Goal: Task Accomplishment & Management: Complete application form

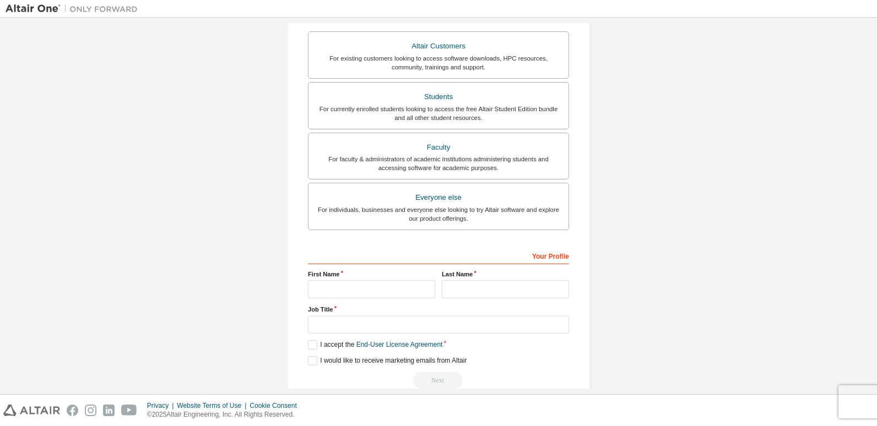
scroll to position [218, 0]
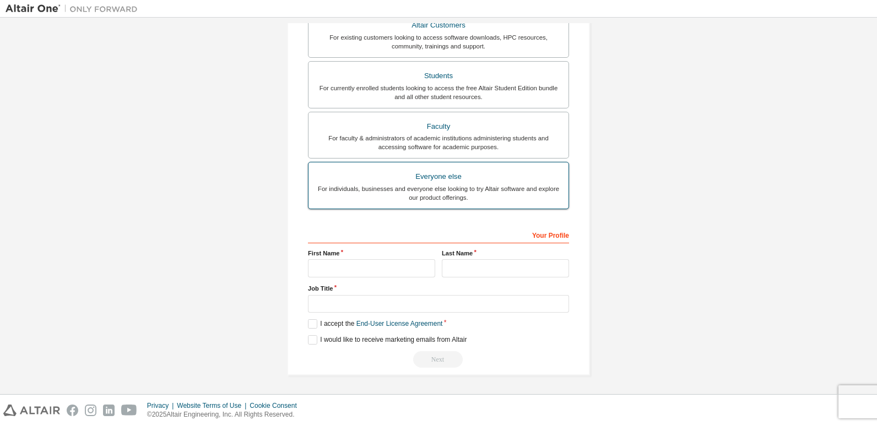
click at [494, 193] on div "For individuals, businesses and everyone else looking to try Altair software an…" at bounding box center [438, 194] width 247 height 18
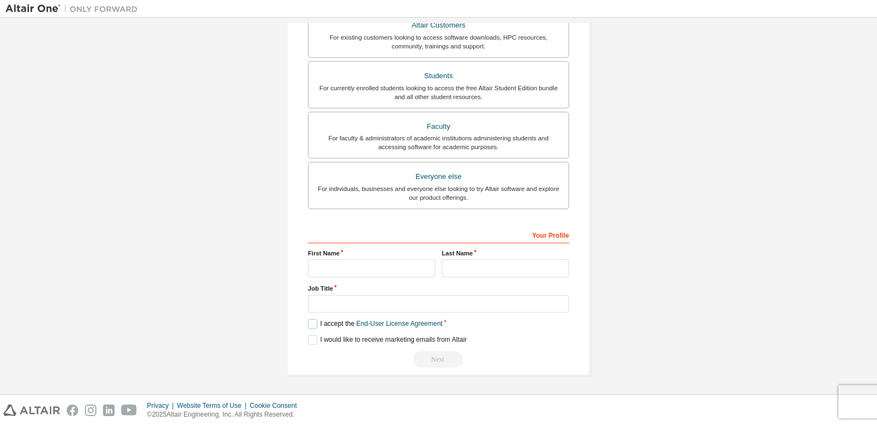
click at [315, 324] on label "I accept the End-User License Agreement" at bounding box center [375, 323] width 134 height 9
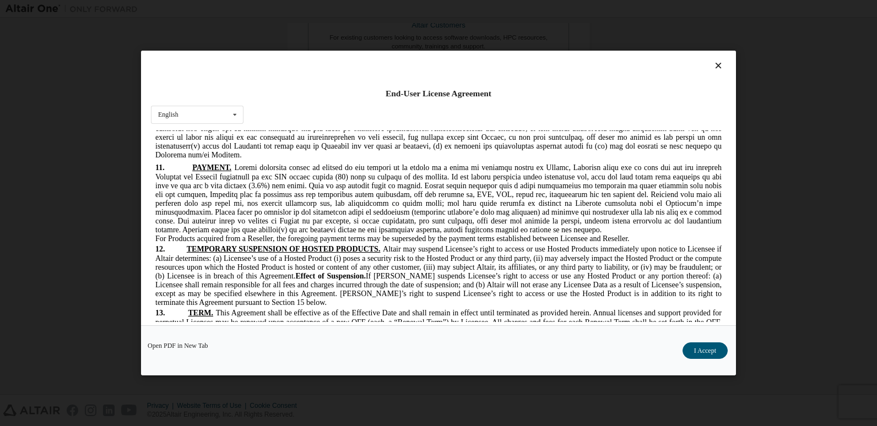
scroll to position [2959, 0]
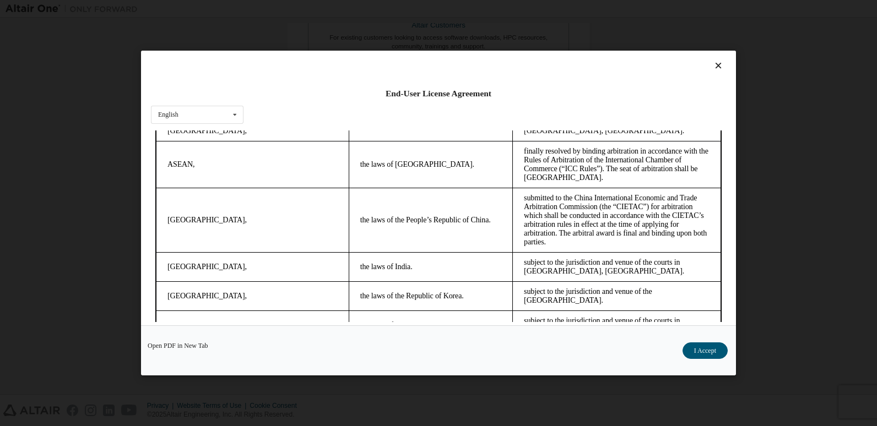
drag, startPoint x: 716, startPoint y: 256, endPoint x: 872, endPoint y: 491, distance: 282.5
click at [710, 354] on button "I Accept" at bounding box center [705, 351] width 45 height 17
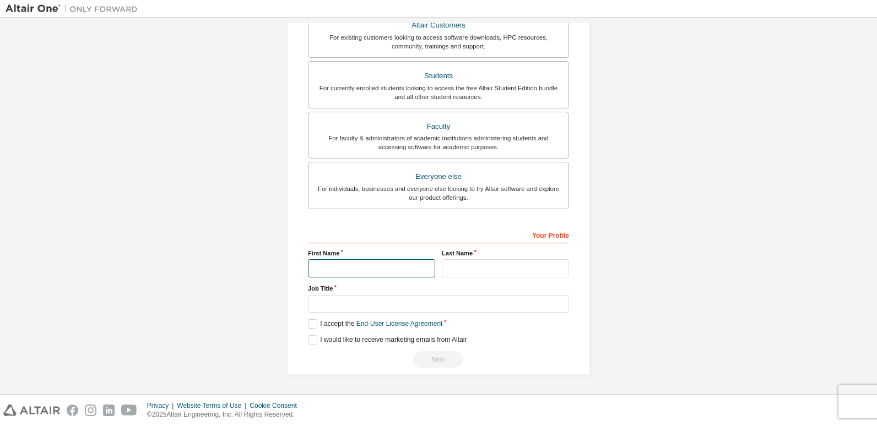
click at [354, 272] on input "text" at bounding box center [371, 268] width 127 height 18
click at [367, 266] on input "text" at bounding box center [371, 268] width 127 height 18
type input "*****"
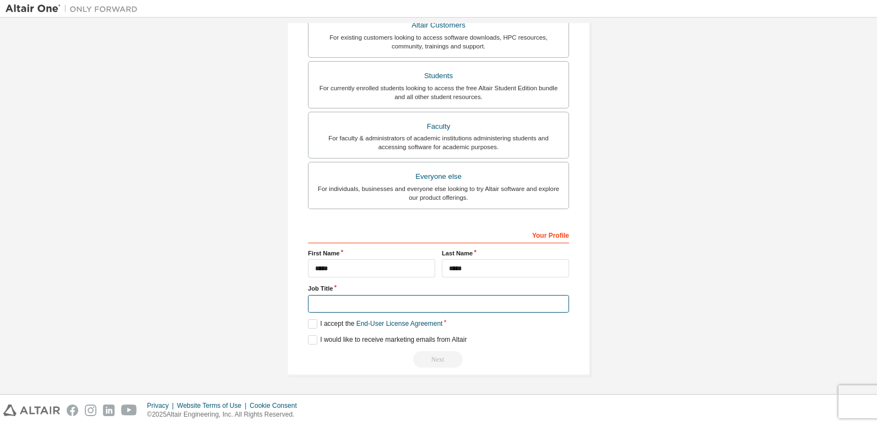
click at [369, 310] on input "text" at bounding box center [438, 304] width 261 height 18
type input "*"
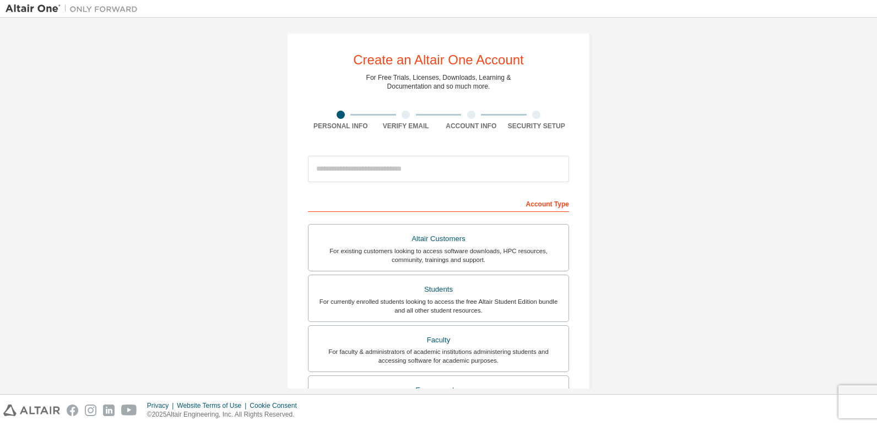
scroll to position [0, 0]
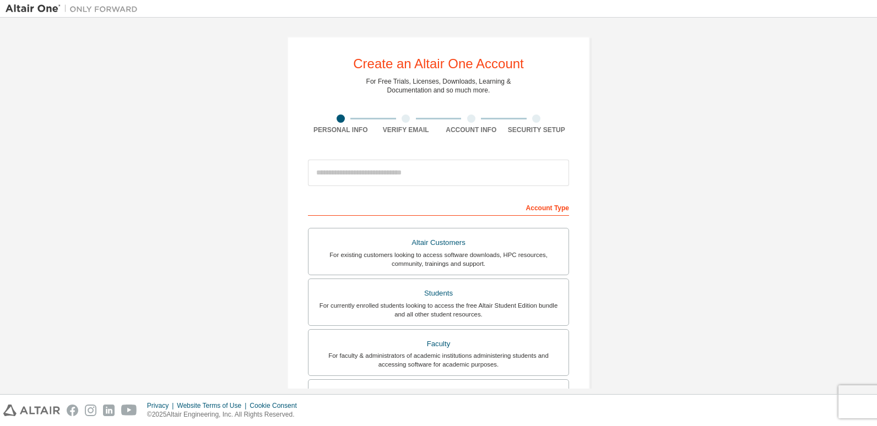
type input "***"
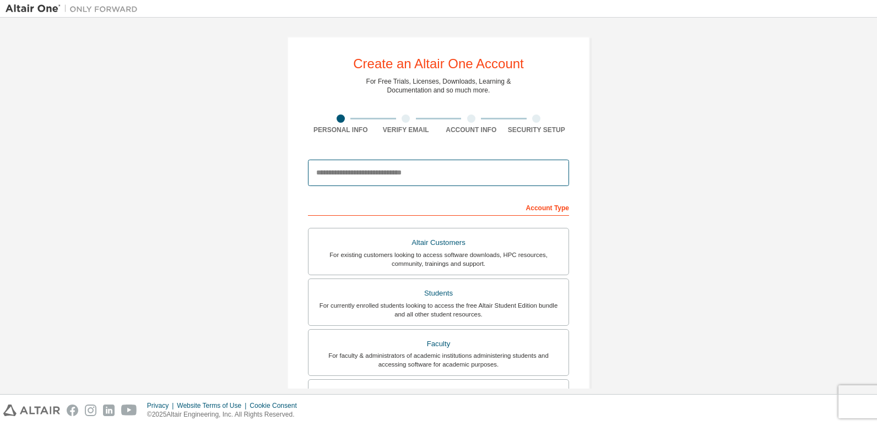
click at [476, 174] on input "email" at bounding box center [438, 173] width 261 height 26
type input "**********"
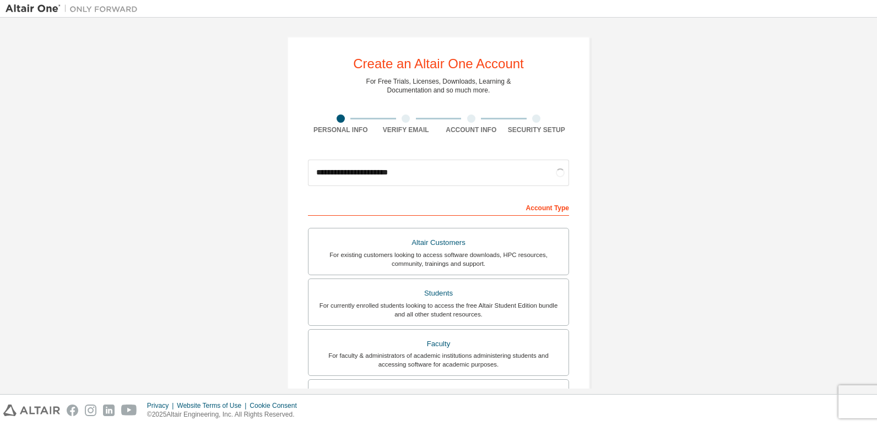
click at [705, 207] on div "**********" at bounding box center [439, 314] width 866 height 583
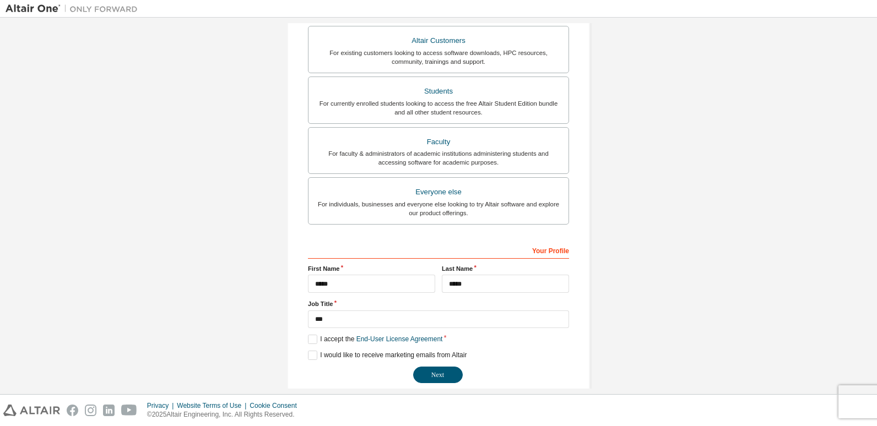
scroll to position [218, 0]
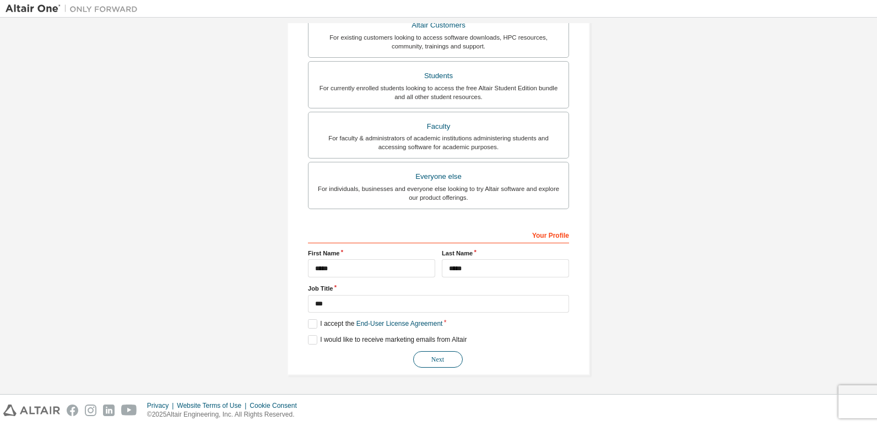
click at [441, 361] on button "Next" at bounding box center [438, 359] width 50 height 17
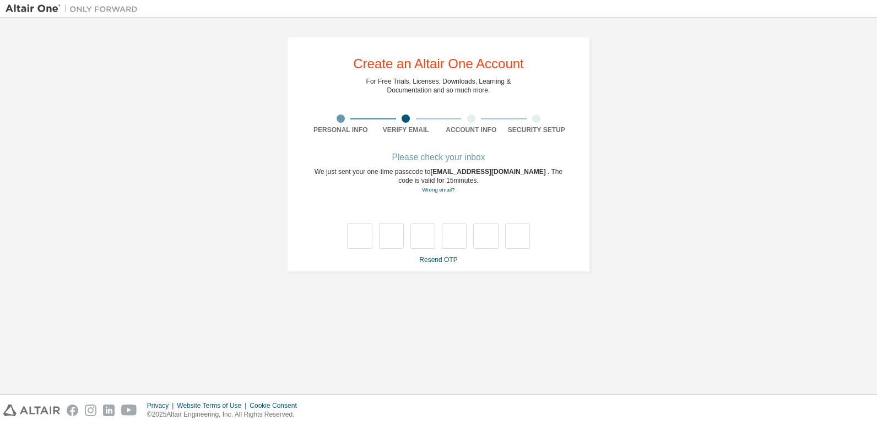
scroll to position [0, 0]
type input "*"
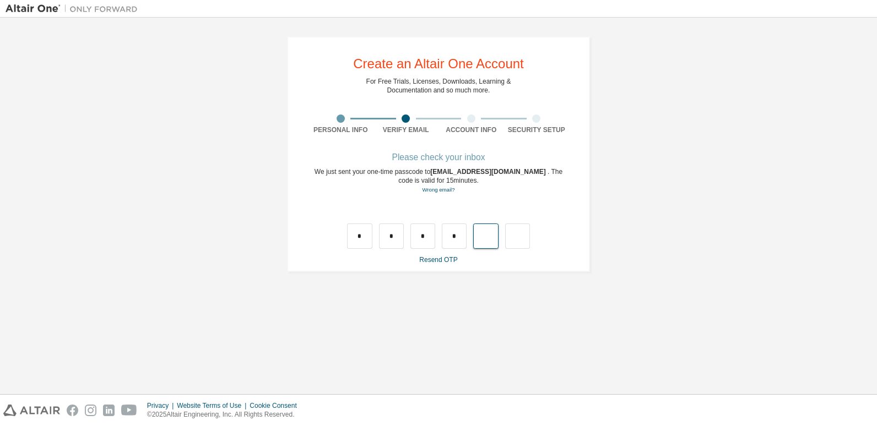
type input "*"
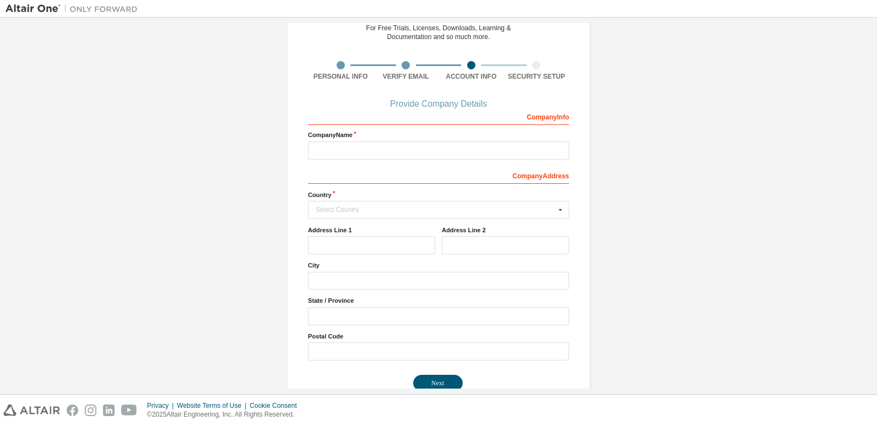
scroll to position [77, 0]
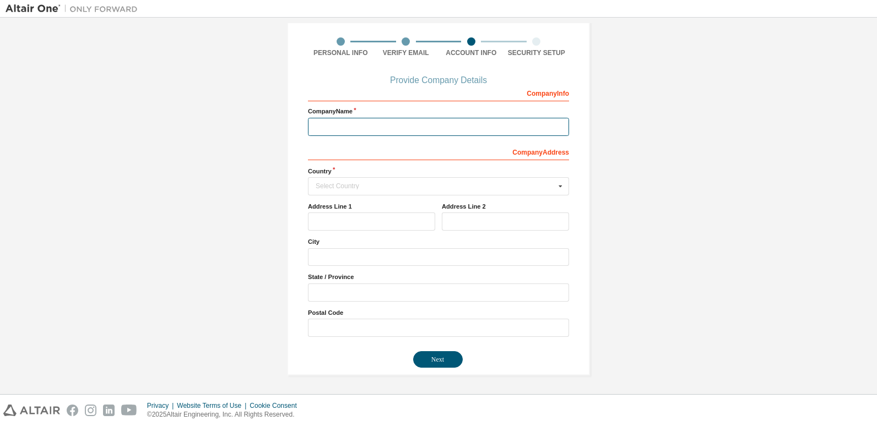
click at [375, 128] on input "text" at bounding box center [438, 127] width 261 height 18
drag, startPoint x: 344, startPoint y: 127, endPoint x: 289, endPoint y: 126, distance: 55.1
click at [289, 126] on div "Create an Altair One Account For Free Trials, Licenses, Downloads, Learning & D…" at bounding box center [438, 167] width 303 height 416
type input "*"
click at [336, 193] on input "text" at bounding box center [439, 186] width 260 height 17
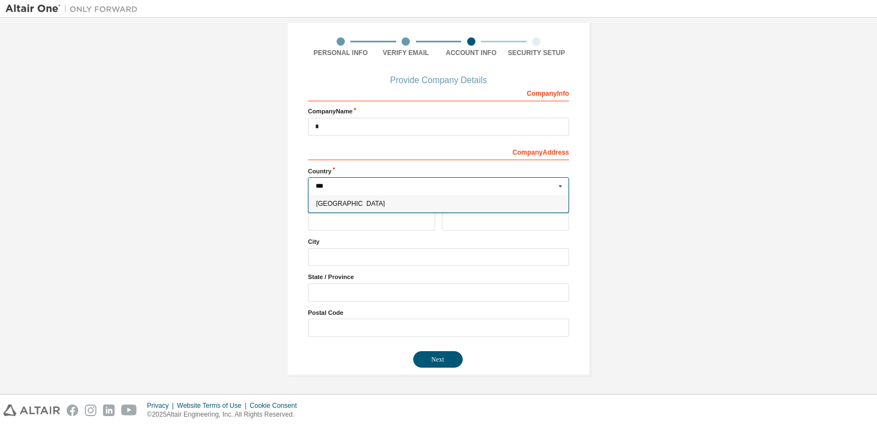
type input "***"
click at [338, 200] on div "[GEOGRAPHIC_DATA]" at bounding box center [438, 204] width 260 height 18
type input "***"
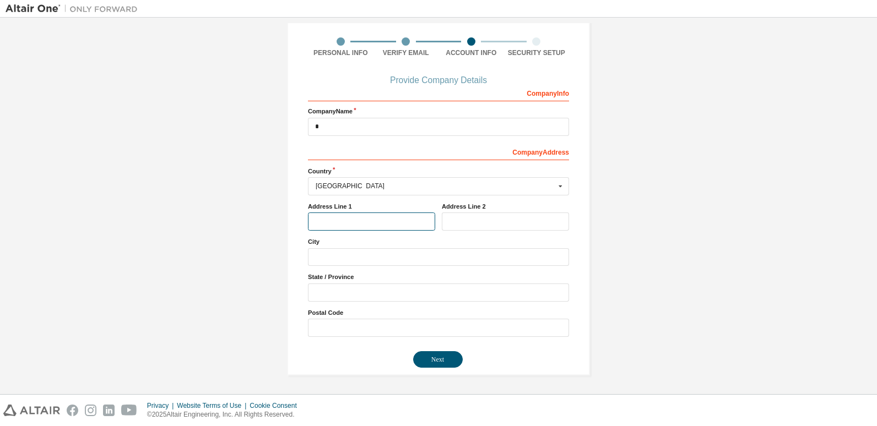
click at [382, 216] on input "text" at bounding box center [371, 222] width 127 height 18
type input "*"
click at [458, 222] on input "text" at bounding box center [505, 222] width 127 height 18
type input "*"
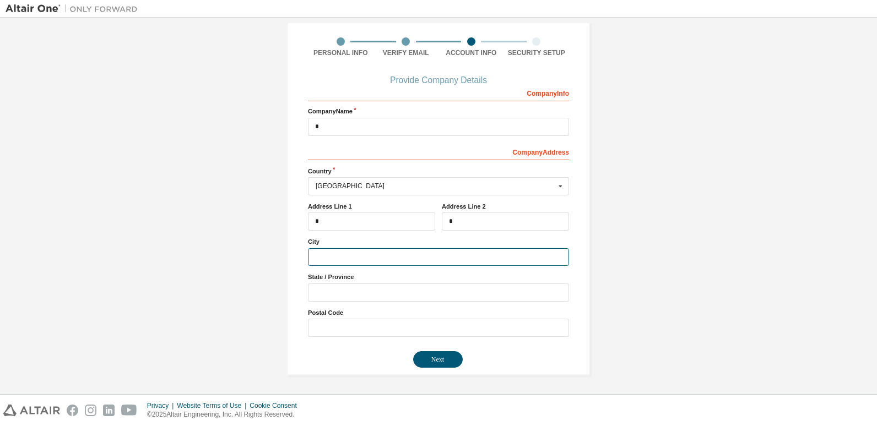
click at [392, 266] on input "text" at bounding box center [438, 257] width 261 height 18
type input "*"
type input "******"
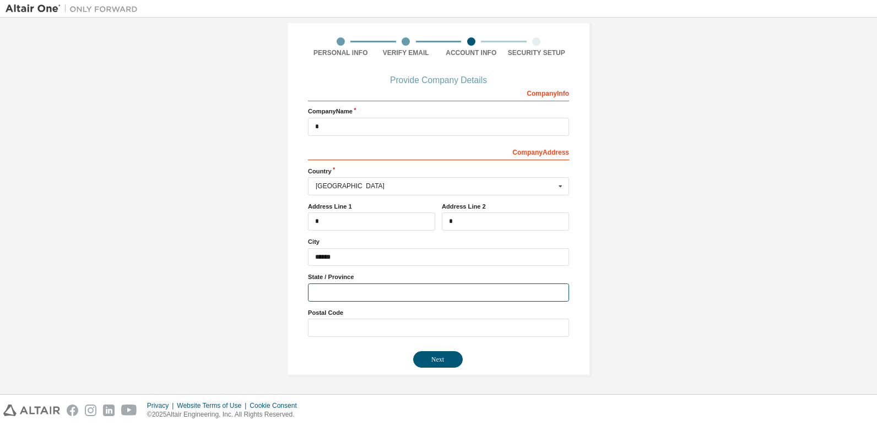
click at [361, 293] on input "text" at bounding box center [438, 293] width 261 height 18
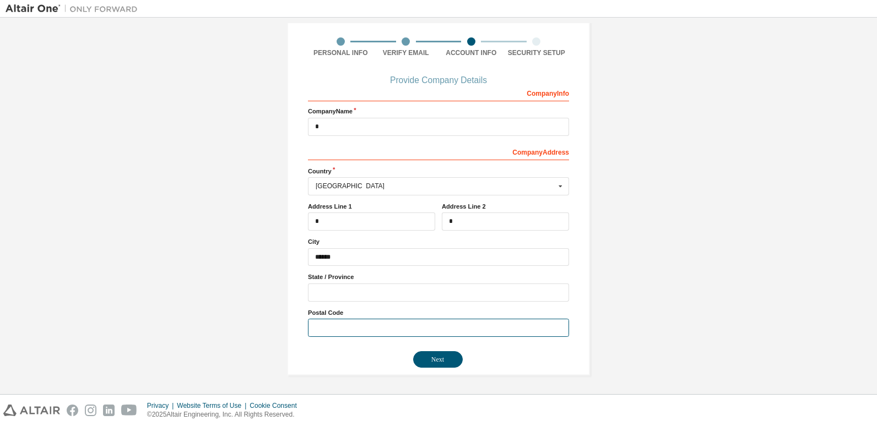
click at [384, 331] on input "text" at bounding box center [438, 328] width 261 height 18
type input "******"
drag, startPoint x: 384, startPoint y: 331, endPoint x: 262, endPoint y: 332, distance: 122.8
click at [262, 332] on div "Create an Altair One Account For Free Trials, Licenses, Downloads, Learning & D…" at bounding box center [439, 167] width 866 height 443
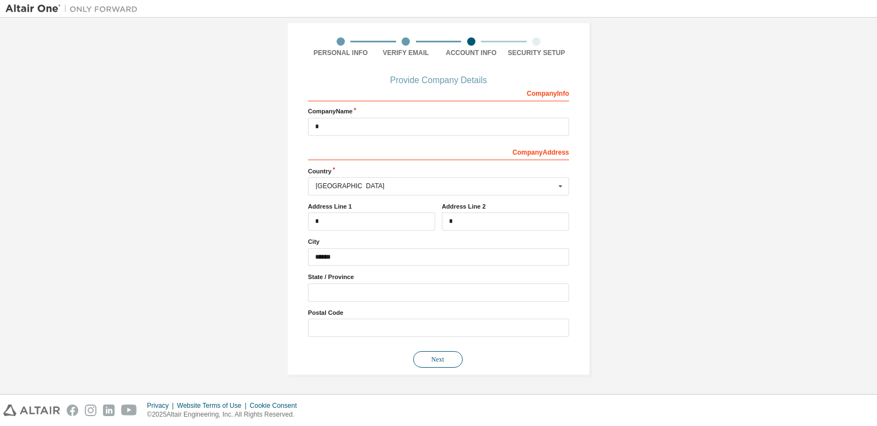
click at [442, 360] on button "Next" at bounding box center [438, 359] width 50 height 17
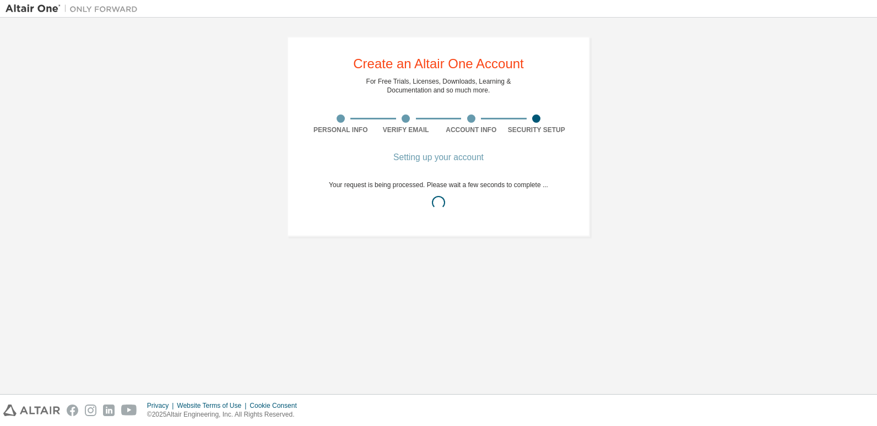
scroll to position [0, 0]
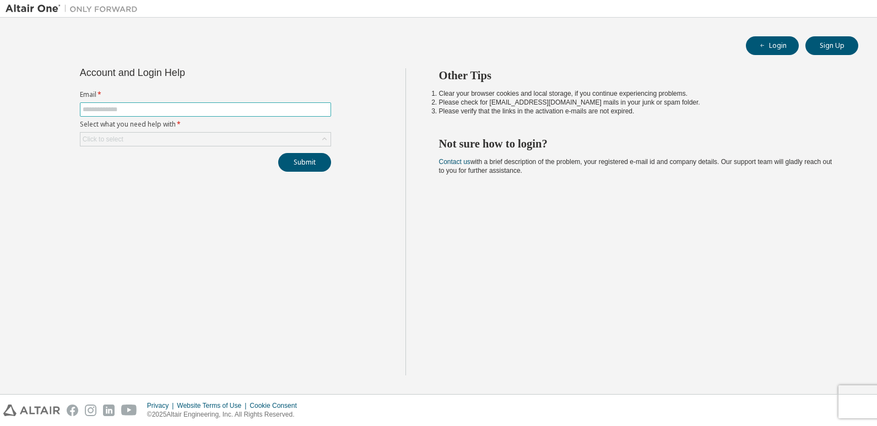
click at [298, 109] on input "text" at bounding box center [206, 109] width 246 height 9
type input "**********"
click at [304, 137] on div "Click to select" at bounding box center [205, 139] width 250 height 13
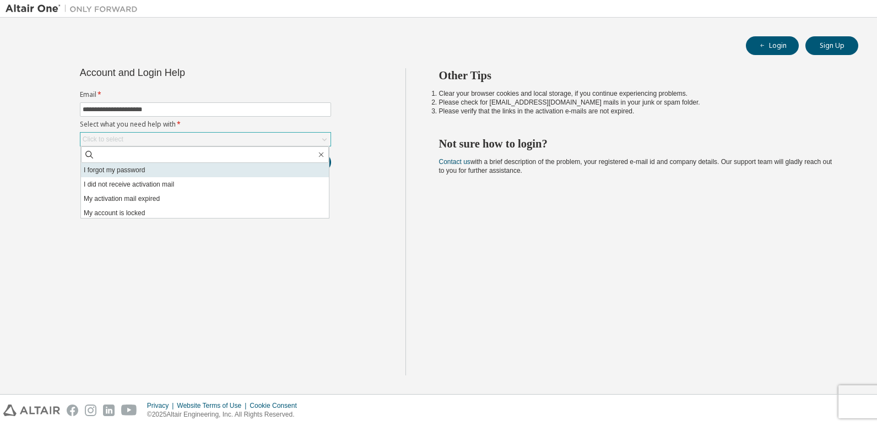
click at [243, 167] on li "I forgot my password" at bounding box center [205, 170] width 248 height 14
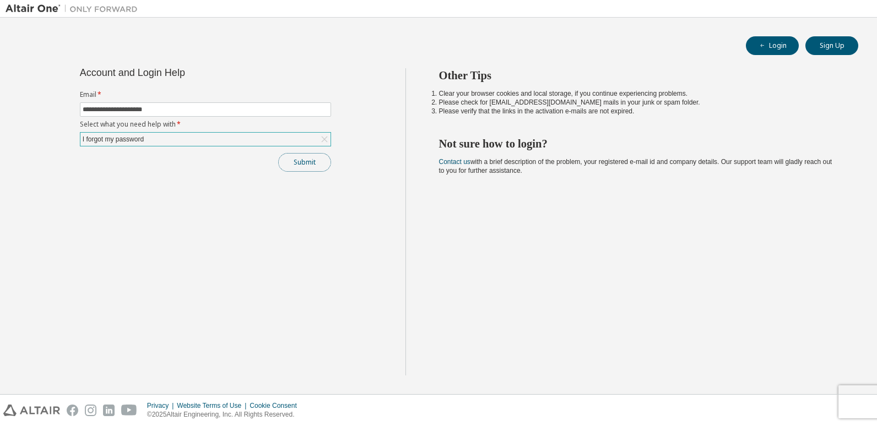
click at [310, 156] on button "Submit" at bounding box center [304, 162] width 53 height 19
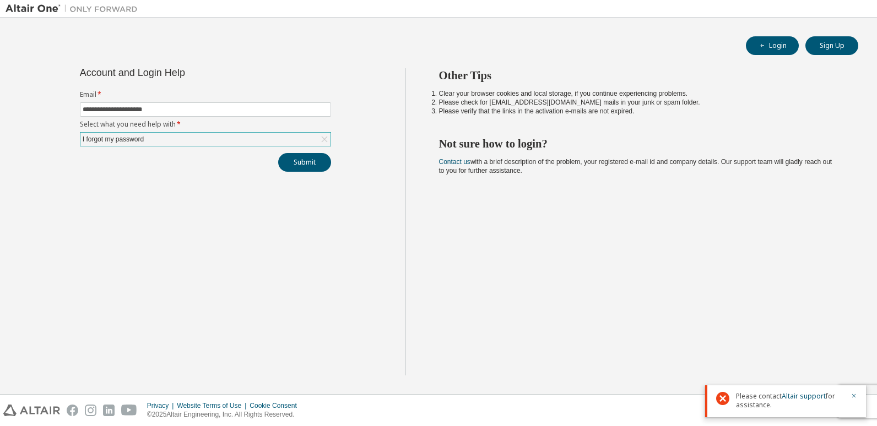
click at [32, 8] on img at bounding box center [75, 8] width 138 height 11
click at [85, 8] on img at bounding box center [75, 8] width 138 height 11
click at [317, 160] on button "Submit" at bounding box center [304, 162] width 53 height 19
click at [798, 360] on link "Altair support" at bounding box center [804, 355] width 44 height 9
click at [843, 48] on button "Sign Up" at bounding box center [831, 45] width 53 height 19
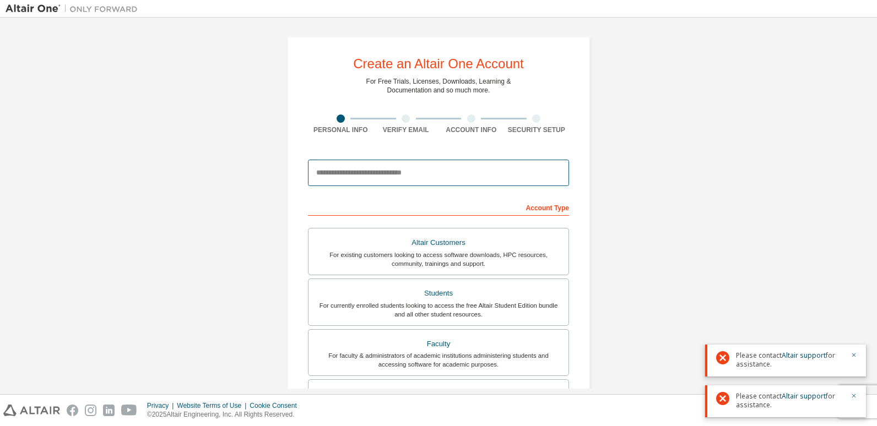
click at [406, 174] on input "email" at bounding box center [438, 173] width 261 height 26
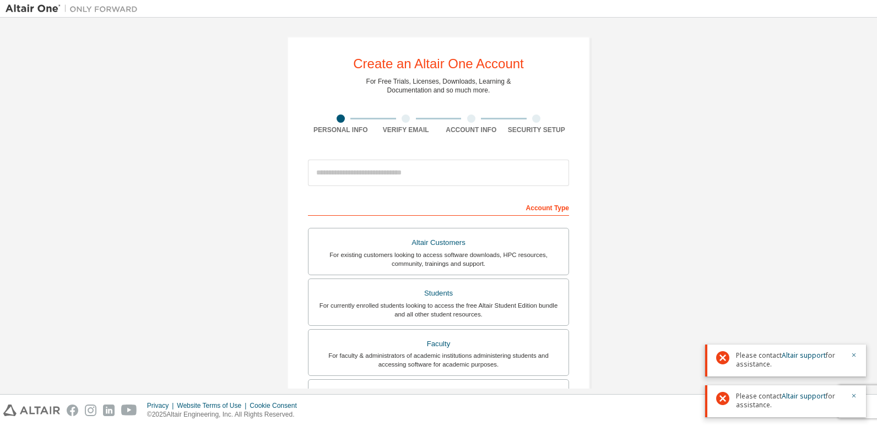
click at [702, 142] on div "Create an Altair One Account For Free Trials, Licenses, Downloads, Learning & D…" at bounding box center [439, 314] width 866 height 583
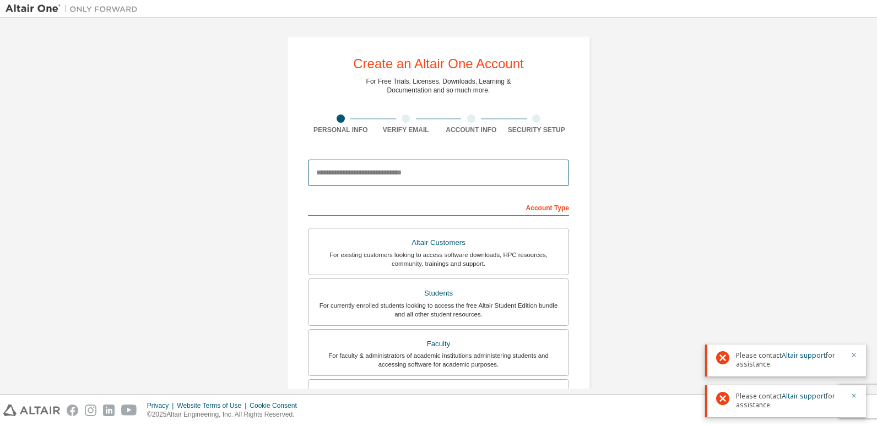
click at [487, 172] on input "email" at bounding box center [438, 173] width 261 height 26
type input "**********"
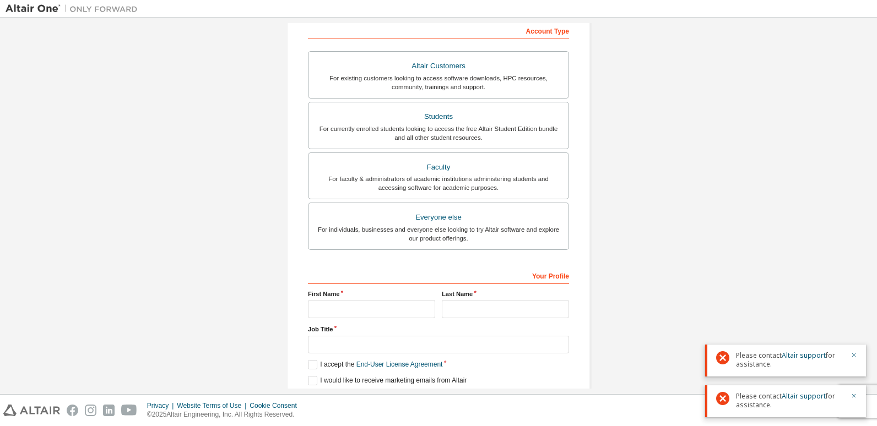
scroll to position [218, 0]
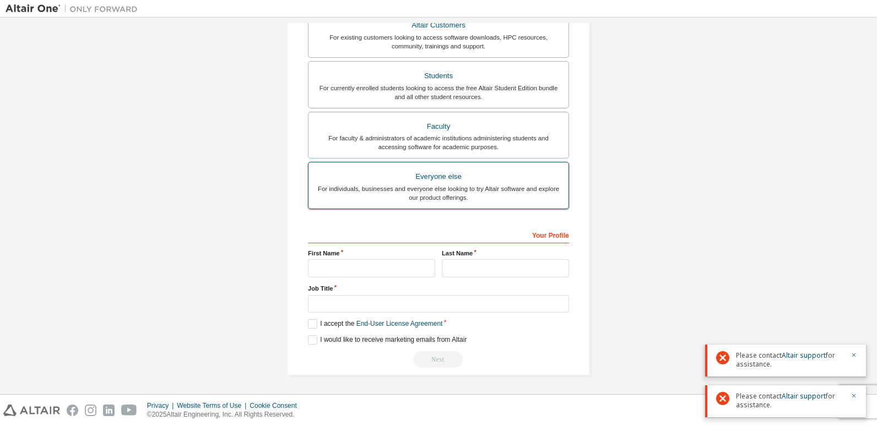
click at [495, 178] on div "Everyone else" at bounding box center [438, 176] width 247 height 15
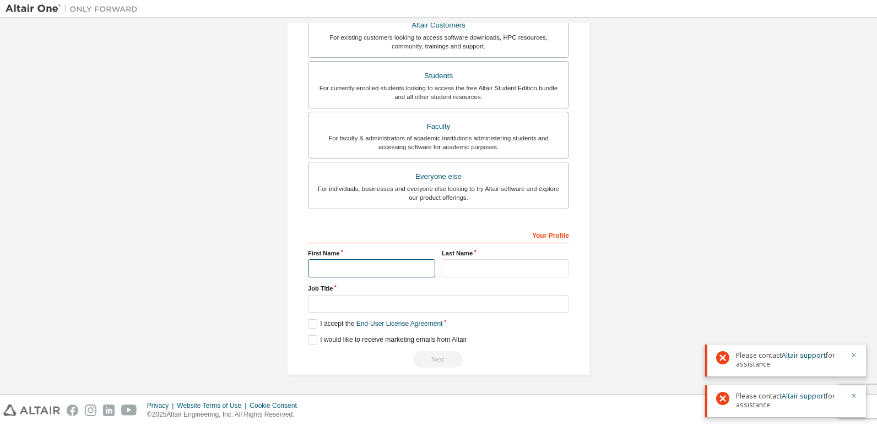
click at [402, 272] on input "text" at bounding box center [371, 268] width 127 height 18
type input "*"
click at [462, 269] on input "text" at bounding box center [505, 268] width 127 height 18
type input "*"
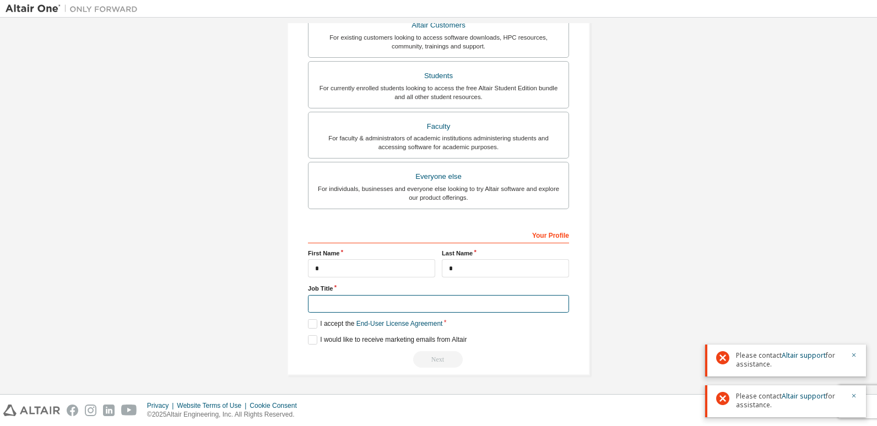
click at [402, 304] on input "text" at bounding box center [438, 304] width 261 height 18
type input "***"
click at [310, 323] on label "I accept the End-User License Agreement" at bounding box center [375, 323] width 134 height 9
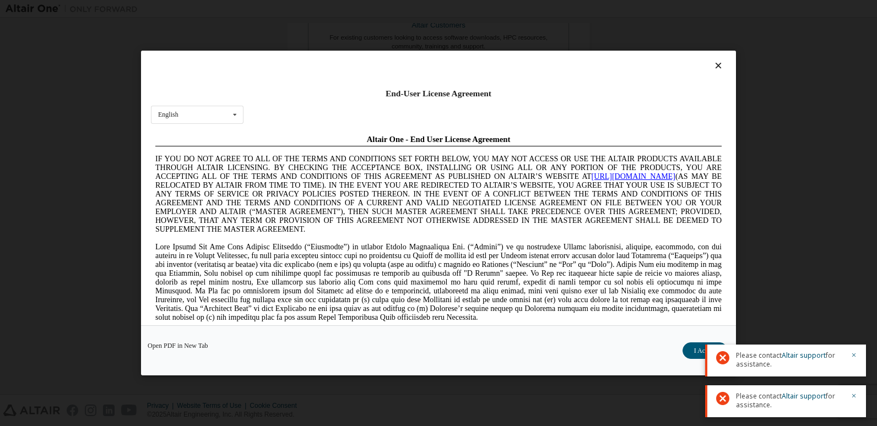
scroll to position [0, 0]
click at [695, 352] on button "I Accept" at bounding box center [705, 351] width 45 height 17
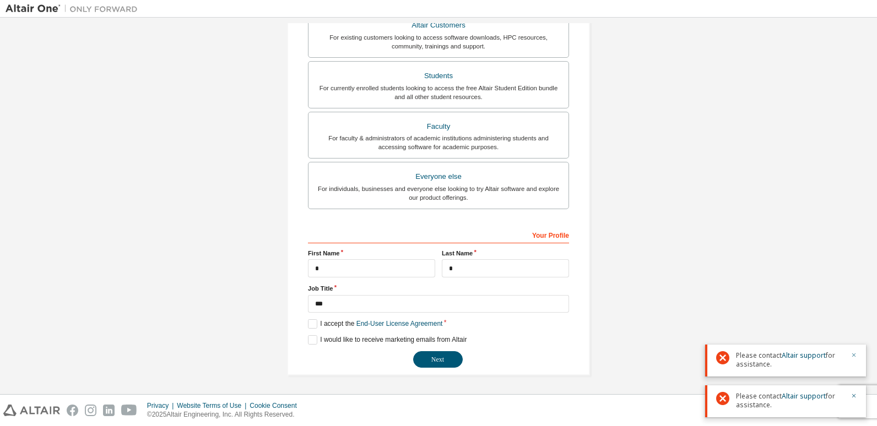
click at [855, 358] on icon "button" at bounding box center [854, 355] width 7 height 7
click at [857, 394] on icon "button" at bounding box center [854, 396] width 7 height 7
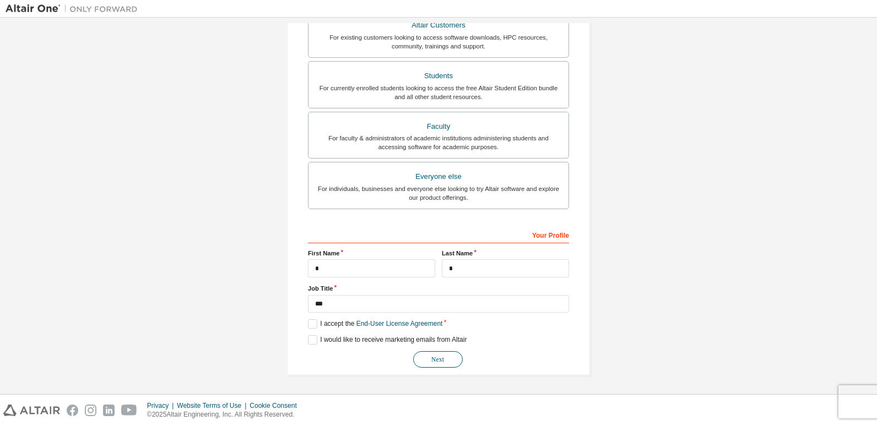
click at [448, 366] on button "Next" at bounding box center [438, 359] width 50 height 17
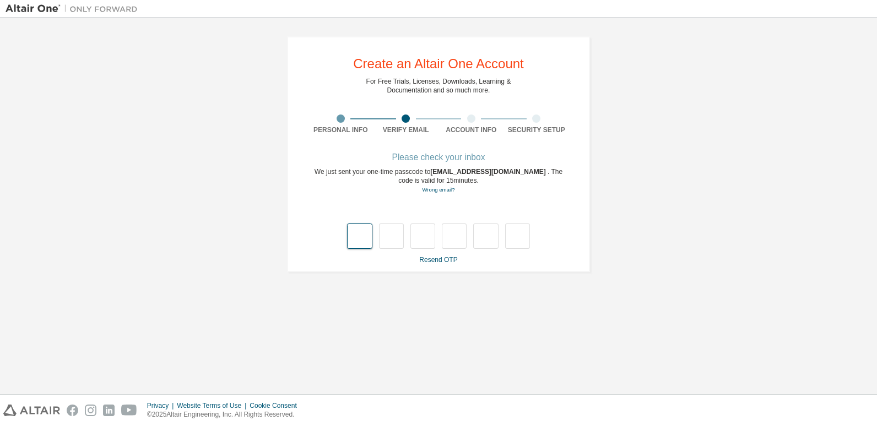
type input "*"
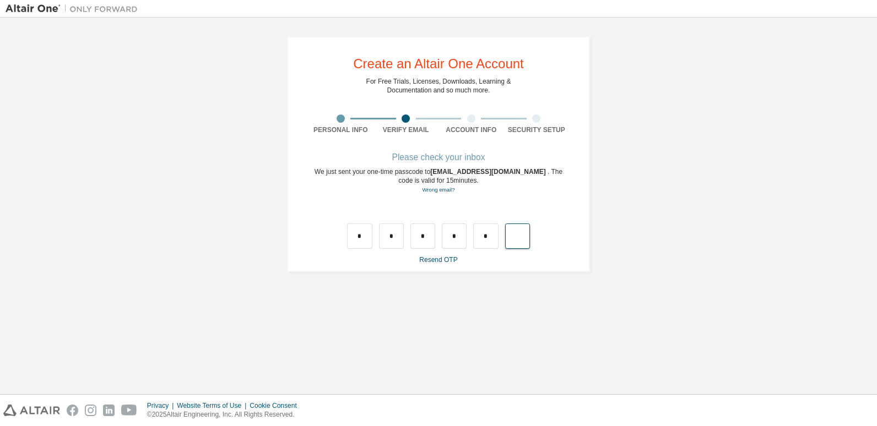
type input "*"
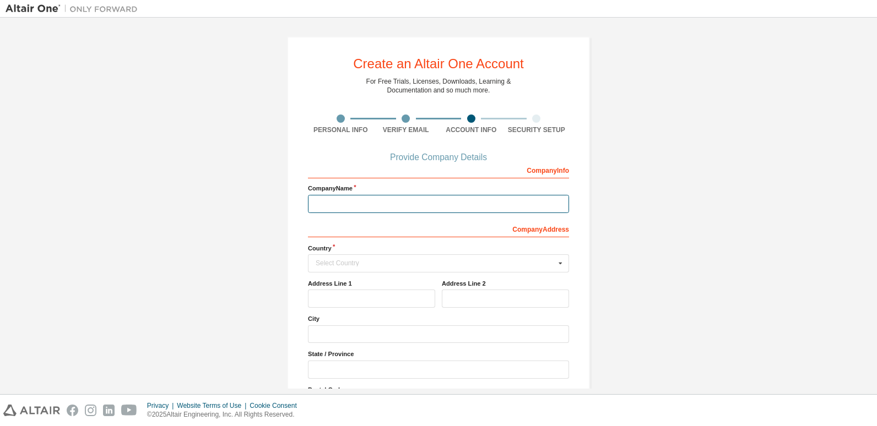
click at [477, 204] on input "text" at bounding box center [438, 204] width 261 height 18
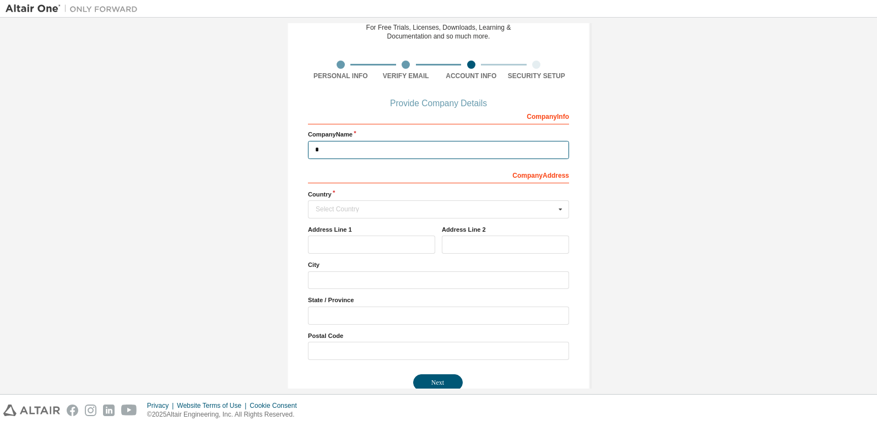
scroll to position [77, 0]
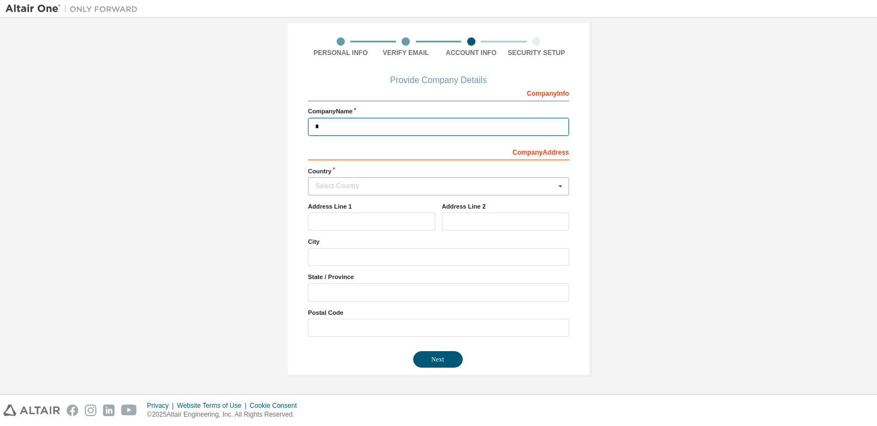
type input "*"
click at [434, 189] on div "Select Country" at bounding box center [436, 186] width 240 height 7
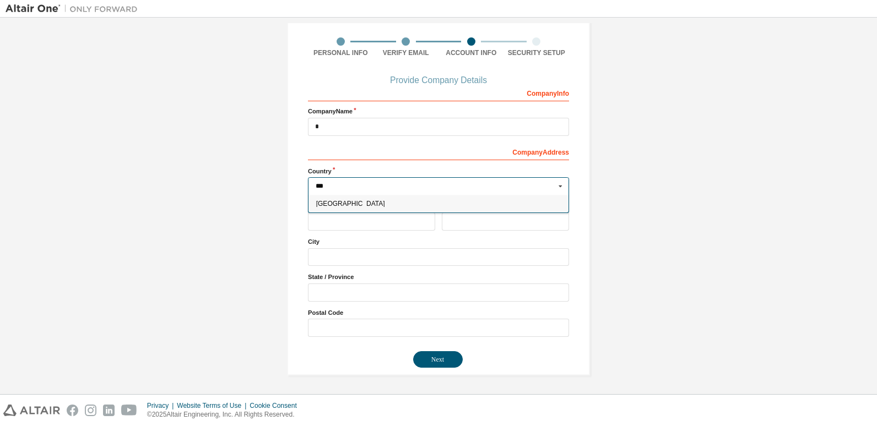
type input "***"
click at [501, 208] on div "[GEOGRAPHIC_DATA]" at bounding box center [438, 204] width 260 height 18
type input "***"
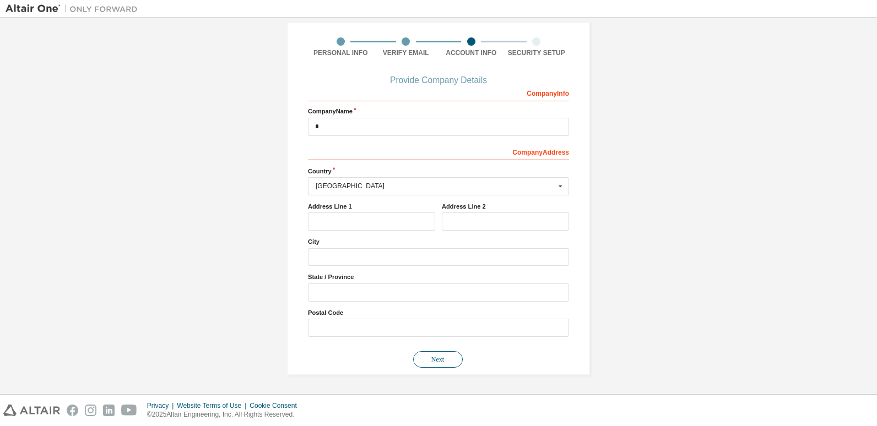
click at [442, 358] on button "Next" at bounding box center [438, 359] width 50 height 17
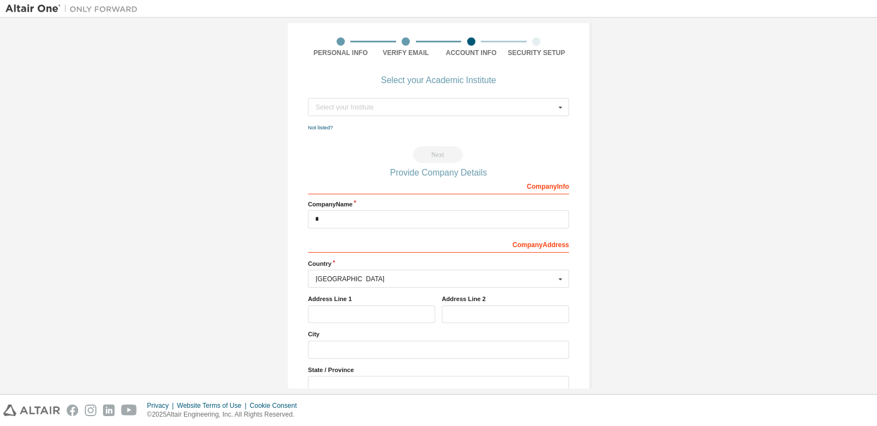
scroll to position [0, 0]
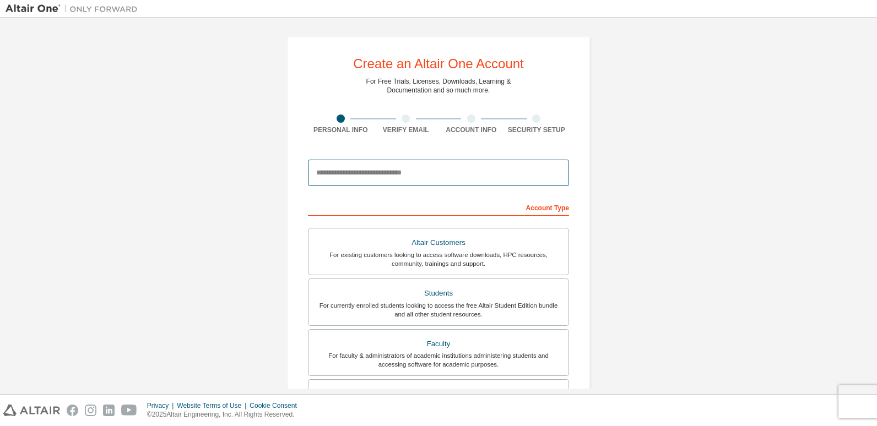
click at [414, 170] on input "email" at bounding box center [438, 173] width 261 height 26
type input "**********"
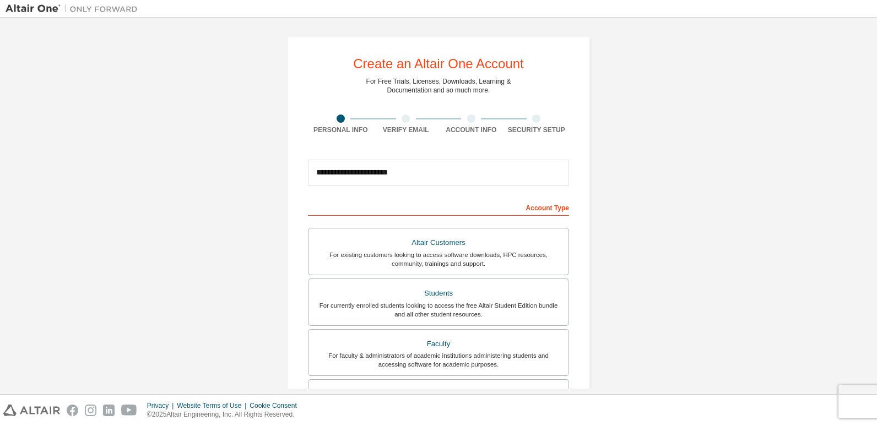
type input "**********"
